Goal: Task Accomplishment & Management: Use online tool/utility

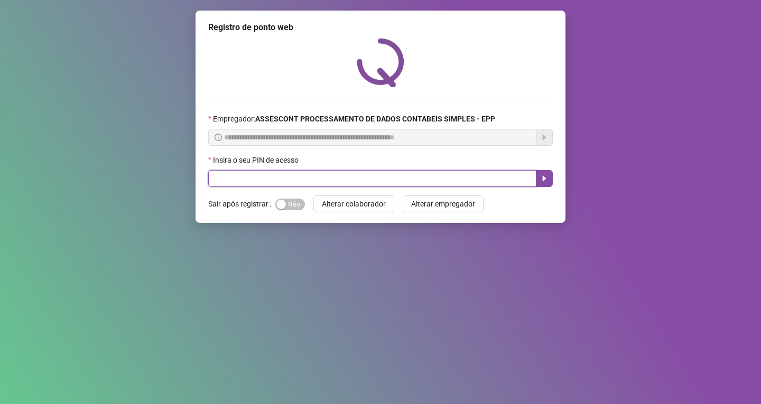
click at [331, 176] on input "text" at bounding box center [372, 178] width 328 height 17
type input "*****"
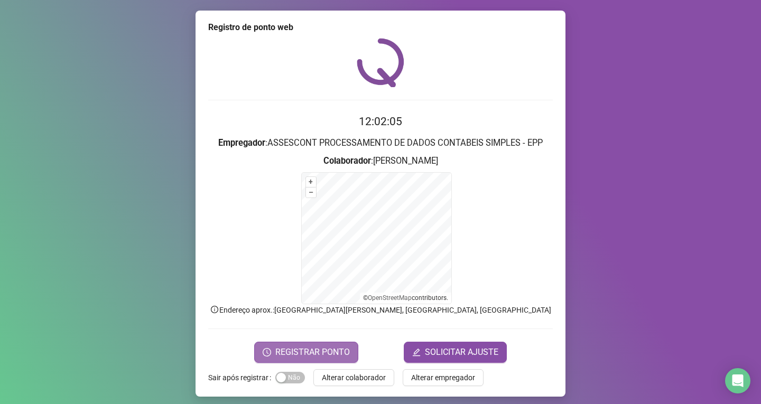
click at [322, 358] on span "REGISTRAR PONTO" at bounding box center [312, 352] width 75 height 13
